Goal: Information Seeking & Learning: Learn about a topic

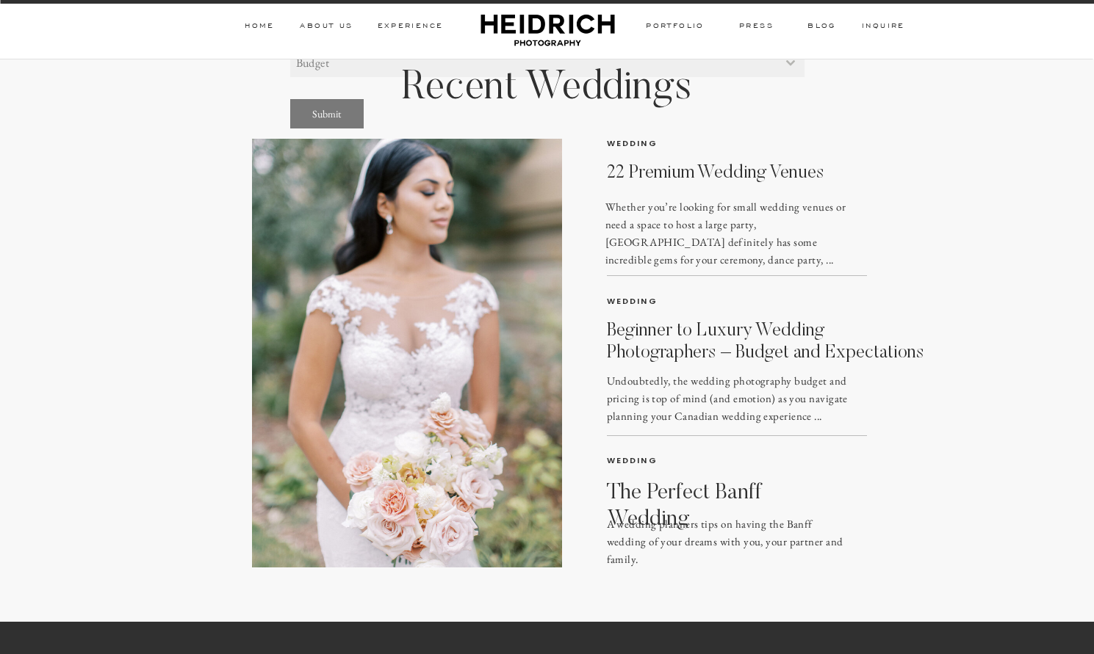
scroll to position [11126, 0]
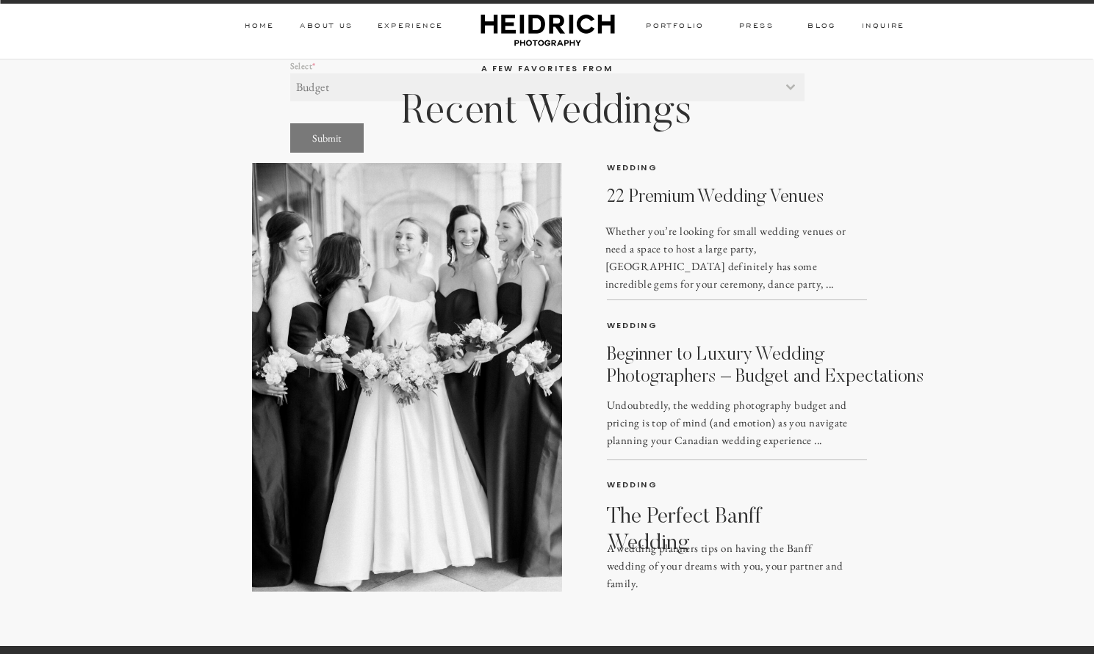
click at [720, 193] on h3 "22 Premium Wedding Venues" at bounding box center [782, 203] width 350 height 32
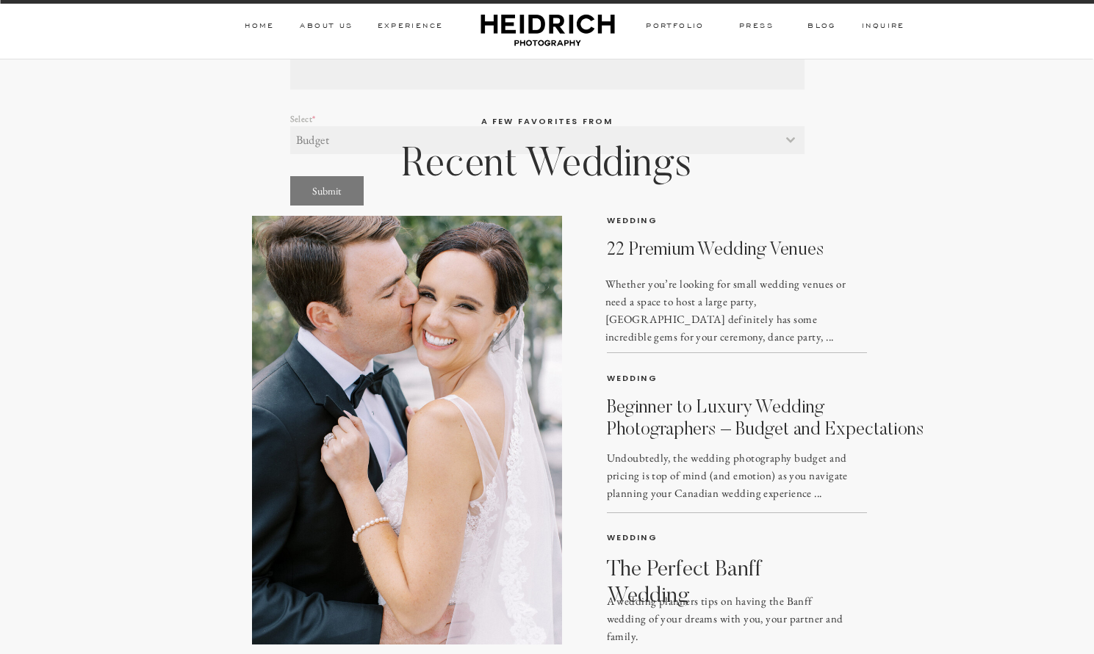
scroll to position [11237, 0]
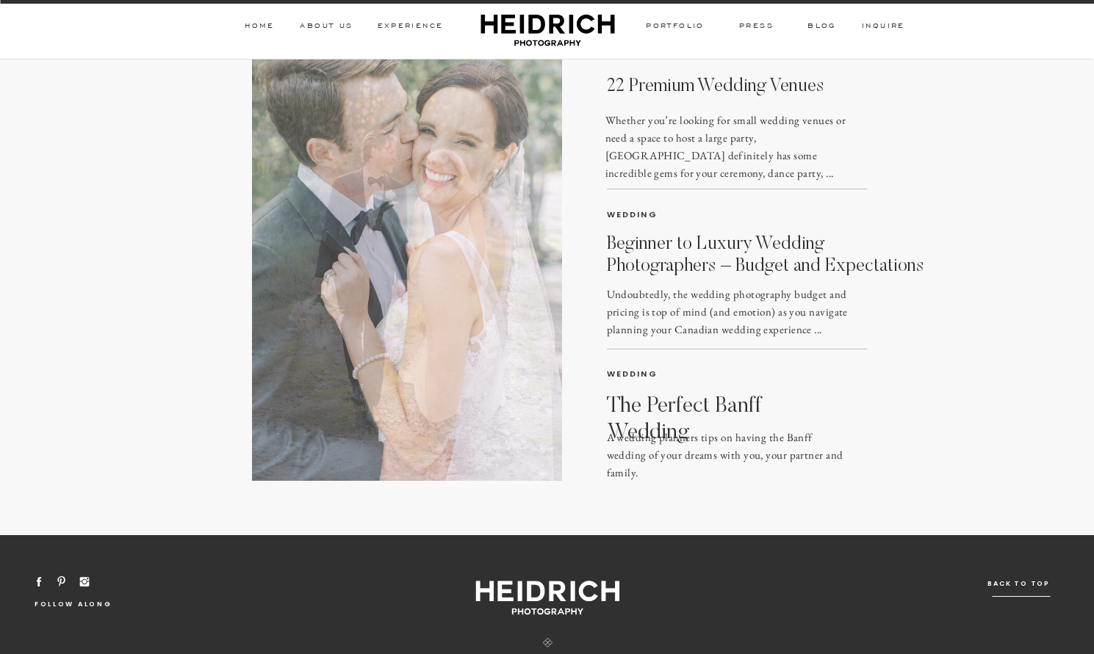
click at [713, 256] on h3 "Beginner to Luxury Wedding Photographers – Budget and Expectations" at bounding box center [772, 254] width 330 height 41
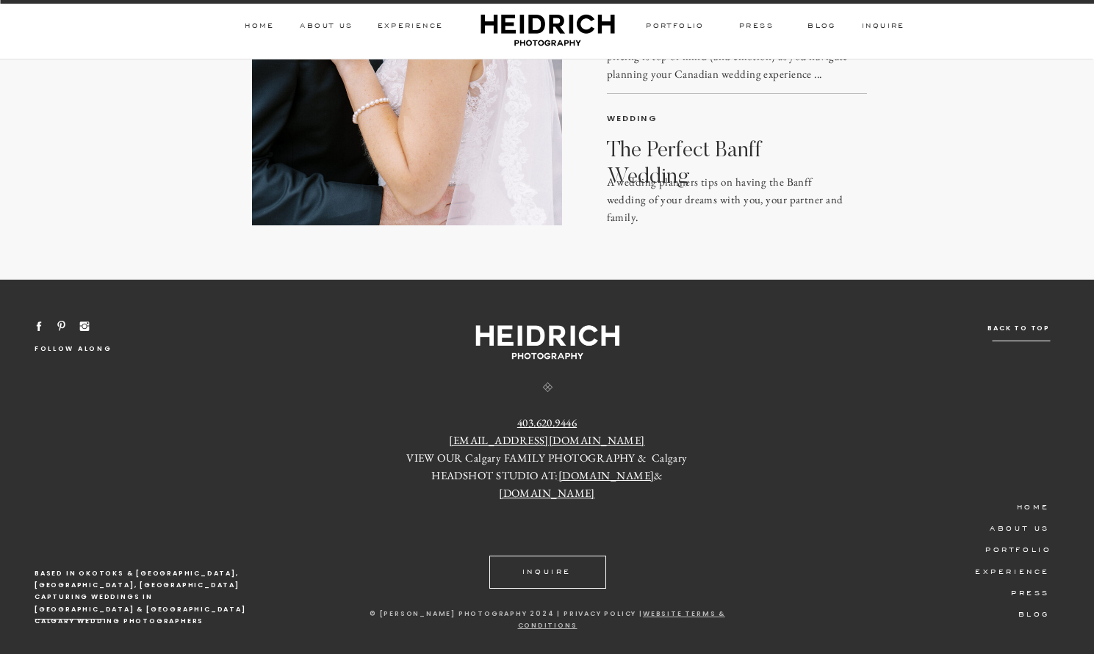
scroll to position [5761, 0]
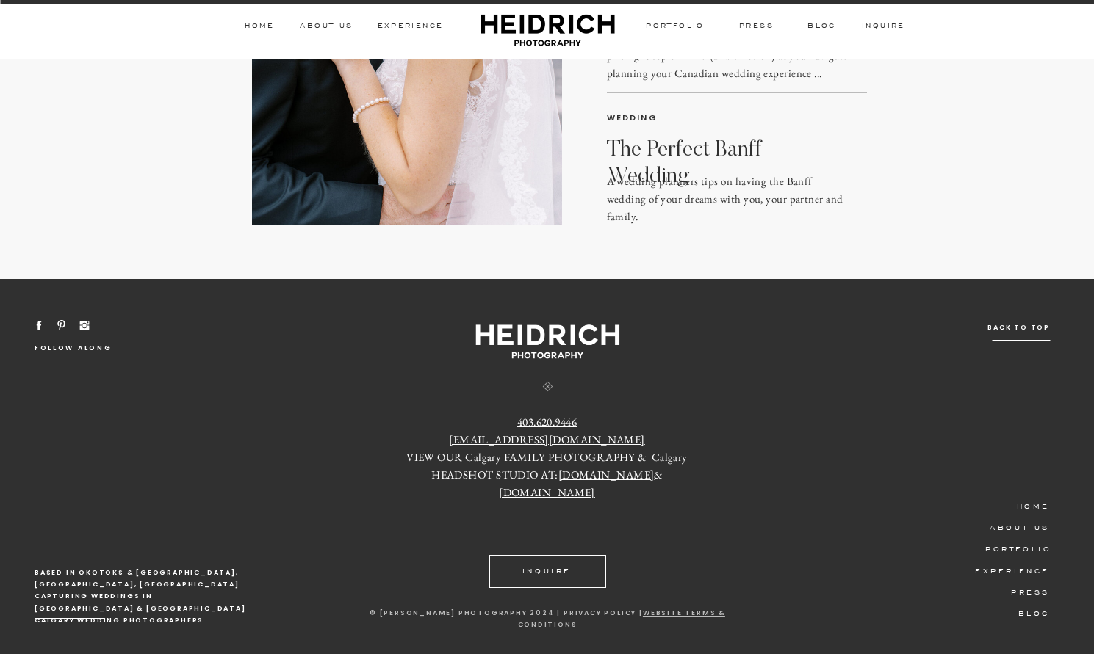
drag, startPoint x: 712, startPoint y: 153, endPoint x: 709, endPoint y: 164, distance: 11.2
click at [712, 155] on h3 "The Perfect Banff Wedding" at bounding box center [727, 150] width 240 height 26
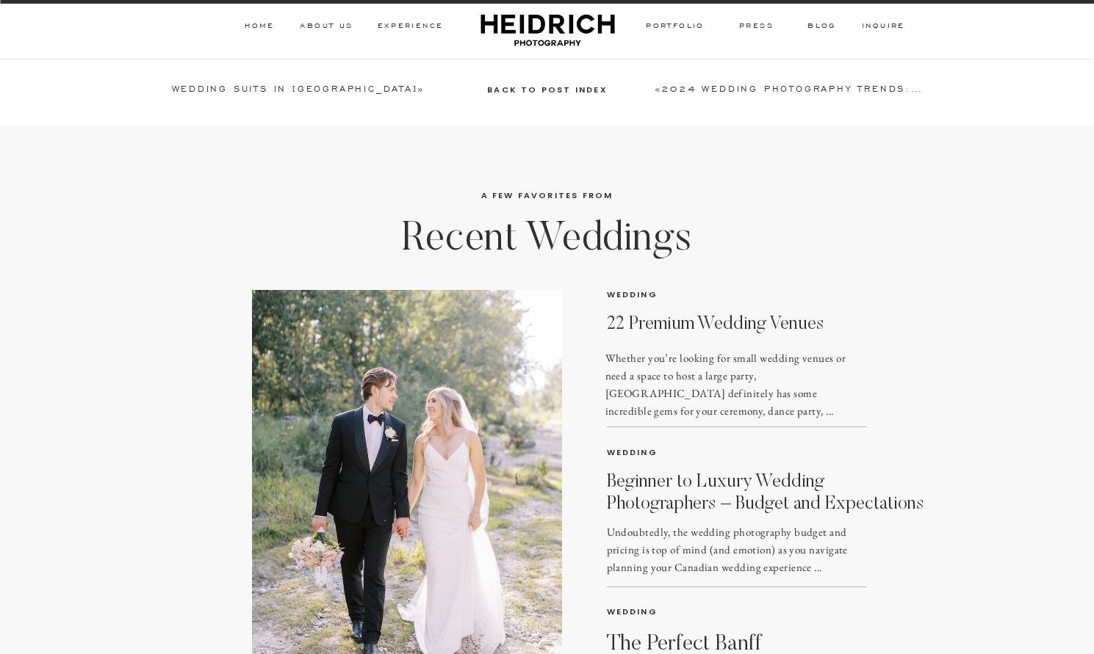
scroll to position [5247, 0]
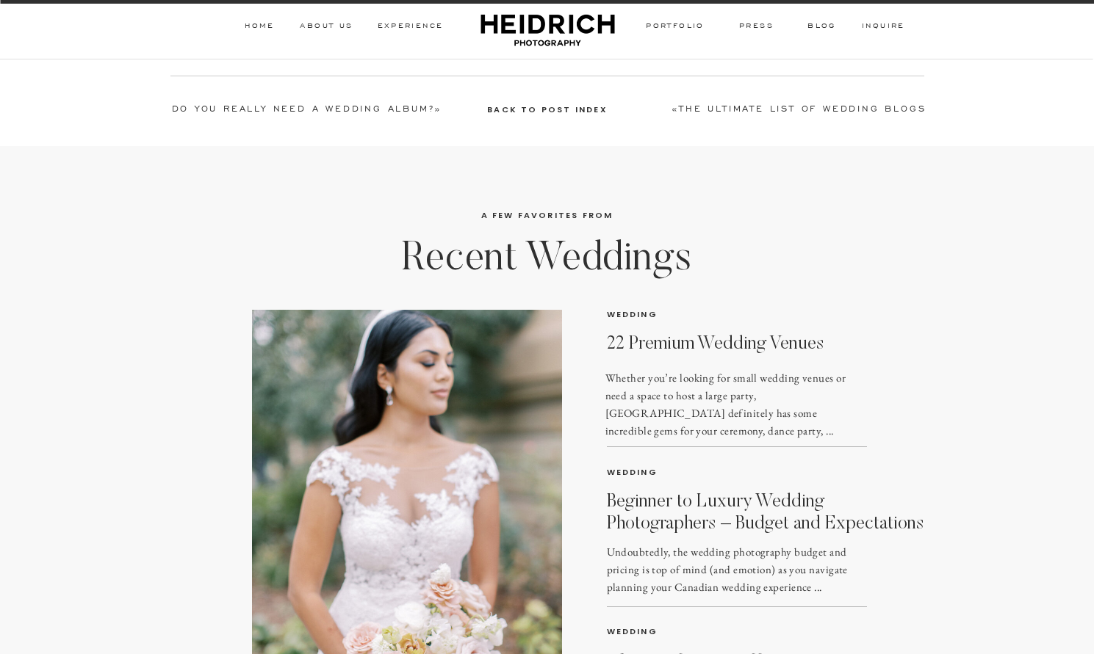
scroll to position [4728, 0]
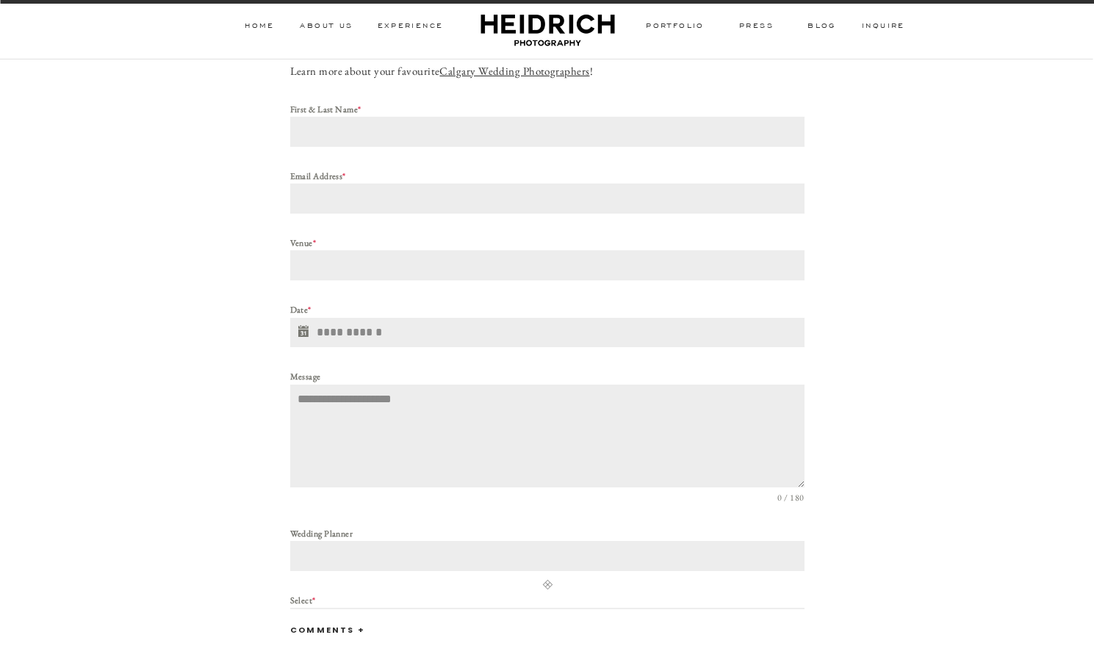
click at [673, 27] on h3 "PORTFOLIO" at bounding box center [675, 27] width 61 height 13
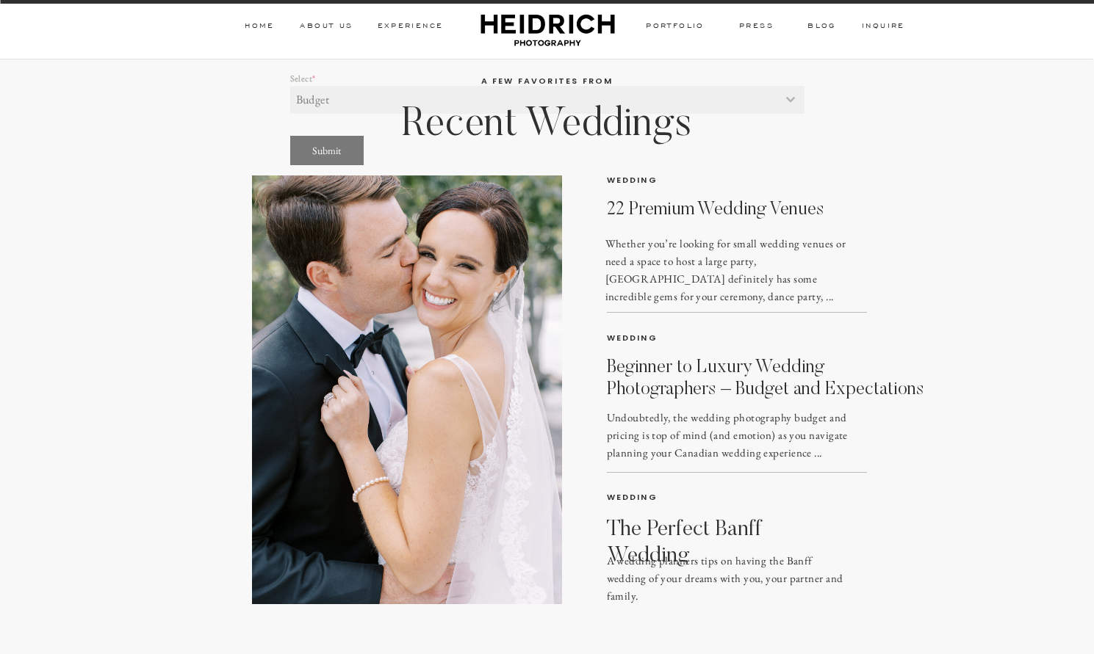
scroll to position [11494, 0]
